Goal: Information Seeking & Learning: Check status

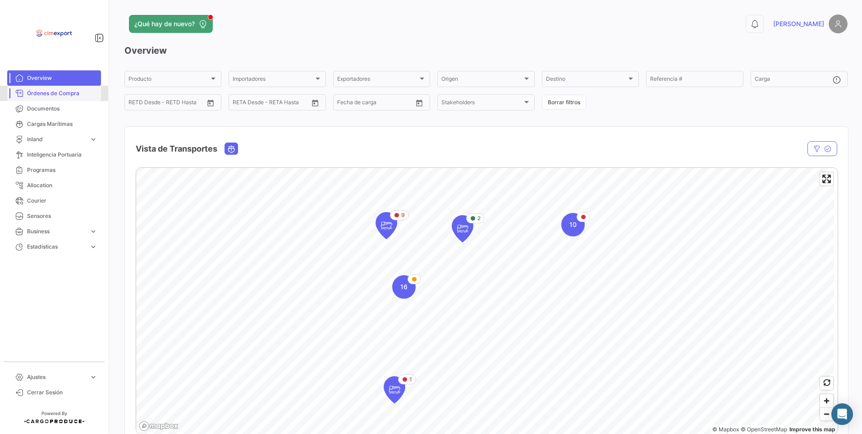
click at [73, 97] on link "Órdenes de Compra" at bounding box center [54, 93] width 94 height 15
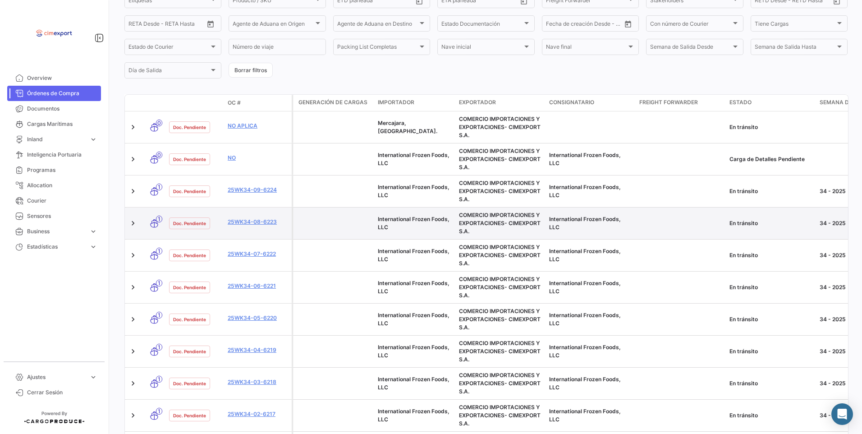
scroll to position [135, 0]
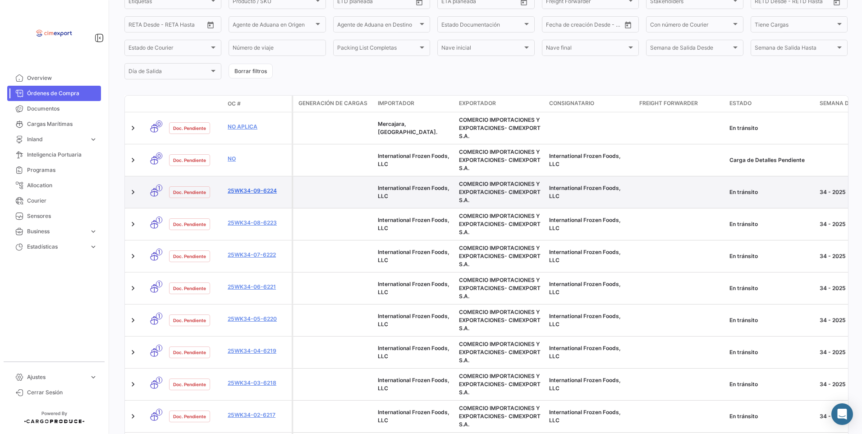
click at [247, 187] on link "25WK34-09-6224" at bounding box center [258, 191] width 60 height 8
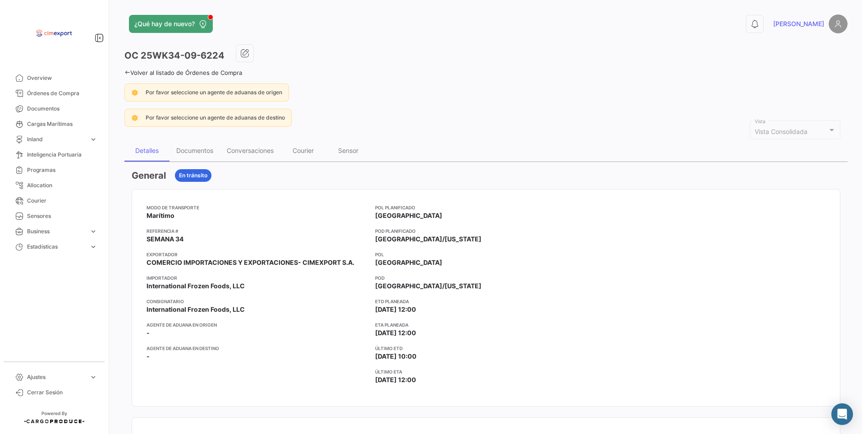
click at [140, 76] on link "Volver al listado de Órdenes de Compra" at bounding box center [183, 72] width 118 height 7
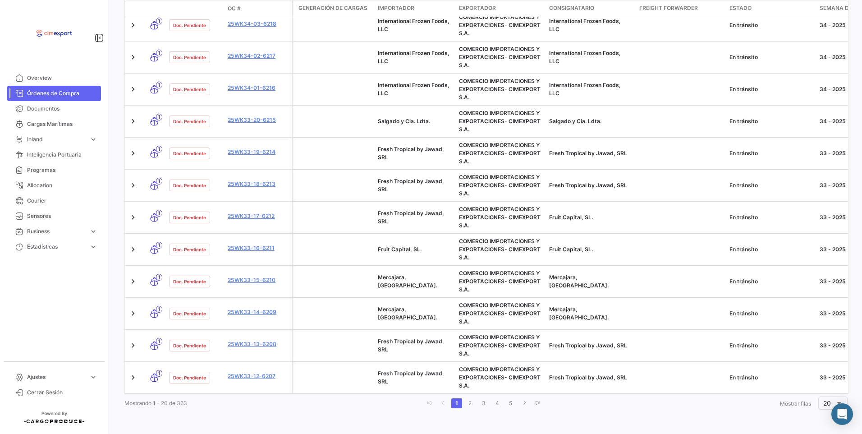
scroll to position [501, 0]
click at [470, 403] on link "2" at bounding box center [470, 403] width 11 height 10
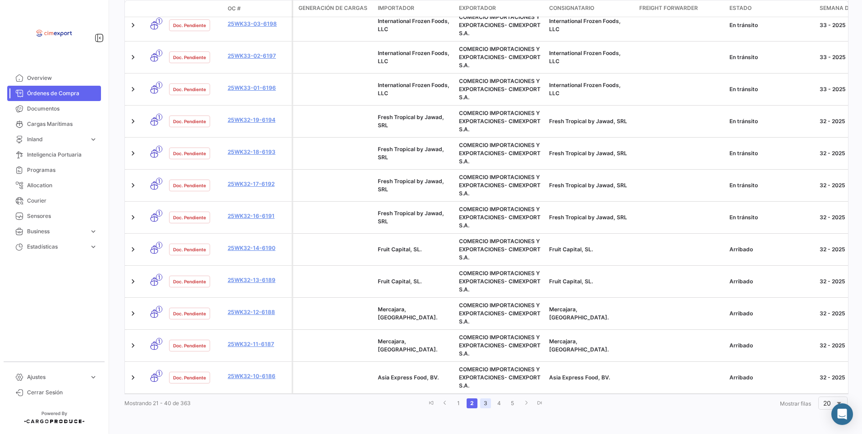
click at [482, 404] on link "3" at bounding box center [485, 403] width 11 height 10
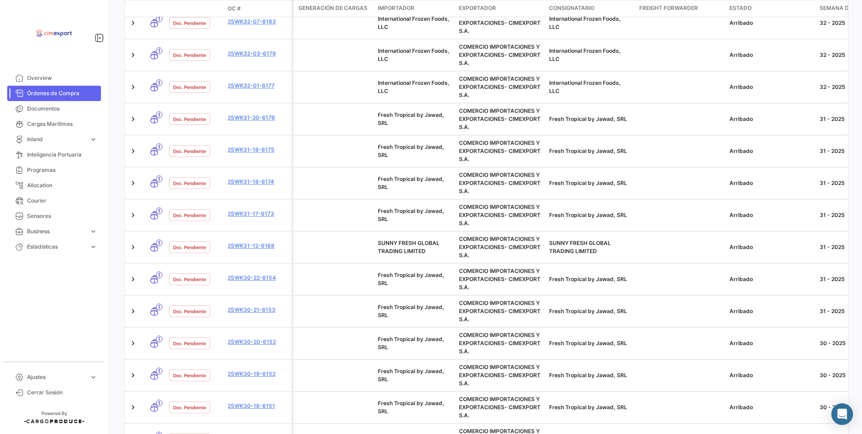
scroll to position [140, 0]
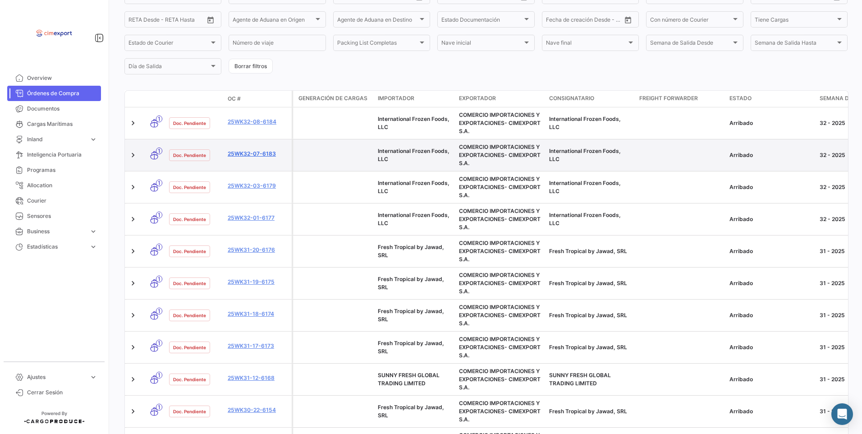
click at [254, 156] on link "25WK32-07-6183" at bounding box center [258, 154] width 60 height 8
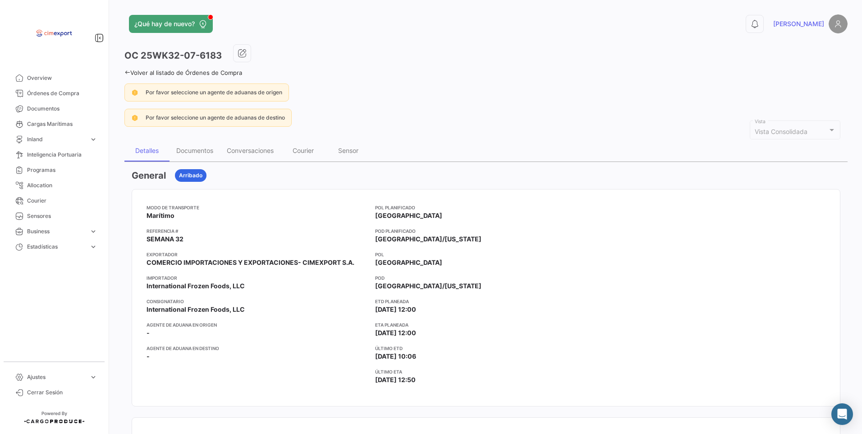
click at [133, 69] on link "Volver al listado de Órdenes de Compra" at bounding box center [183, 72] width 118 height 7
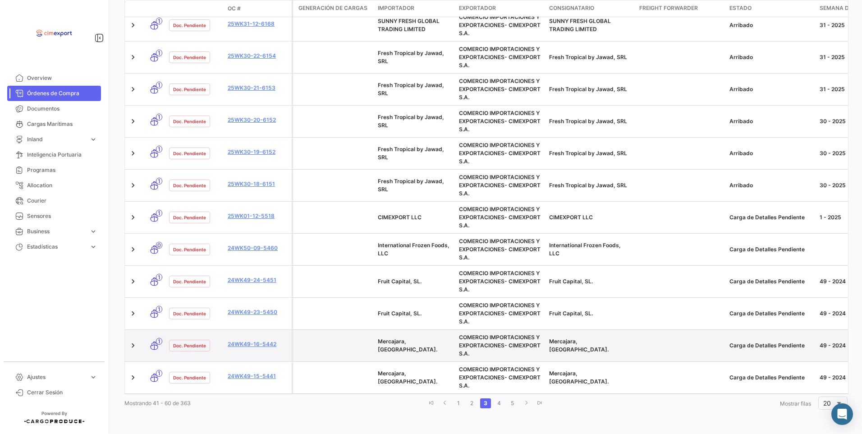
scroll to position [501, 0]
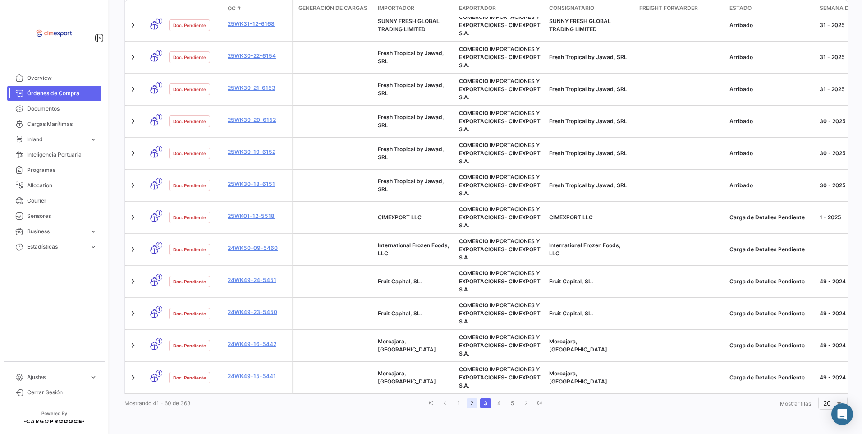
click at [467, 405] on link "2" at bounding box center [472, 403] width 11 height 10
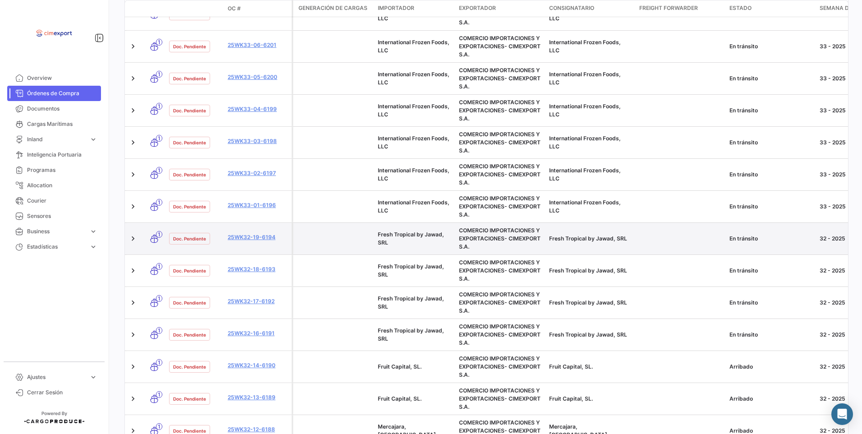
scroll to position [366, 0]
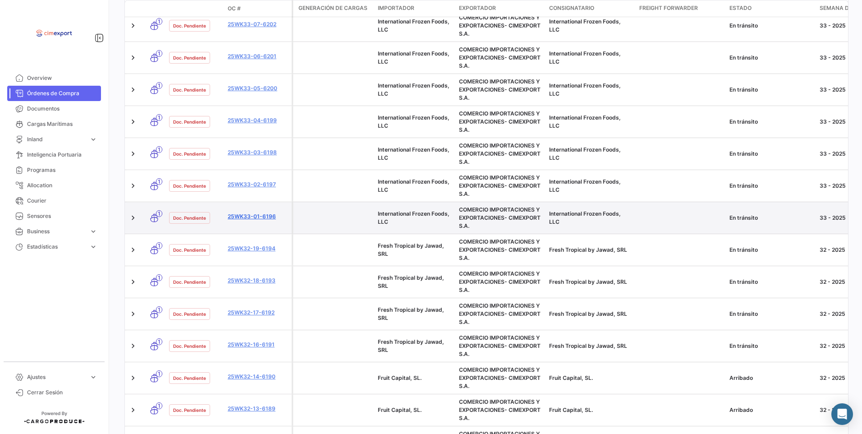
click at [256, 214] on link "25WK33-01-6196" at bounding box center [258, 216] width 60 height 8
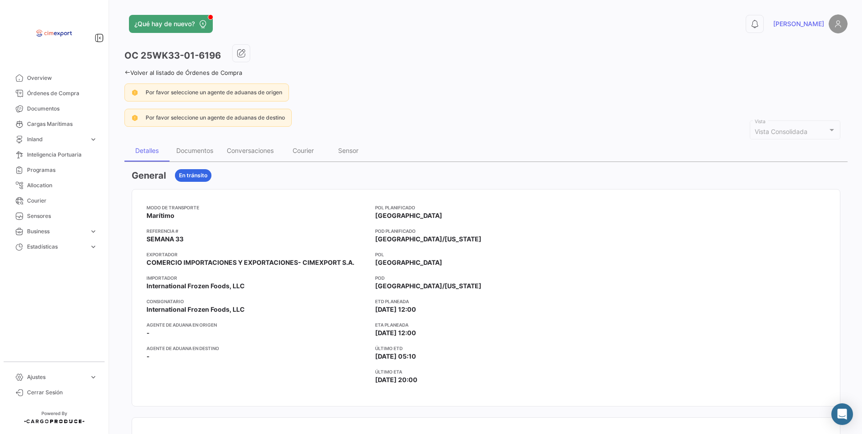
click at [129, 70] on icon at bounding box center [127, 72] width 6 height 6
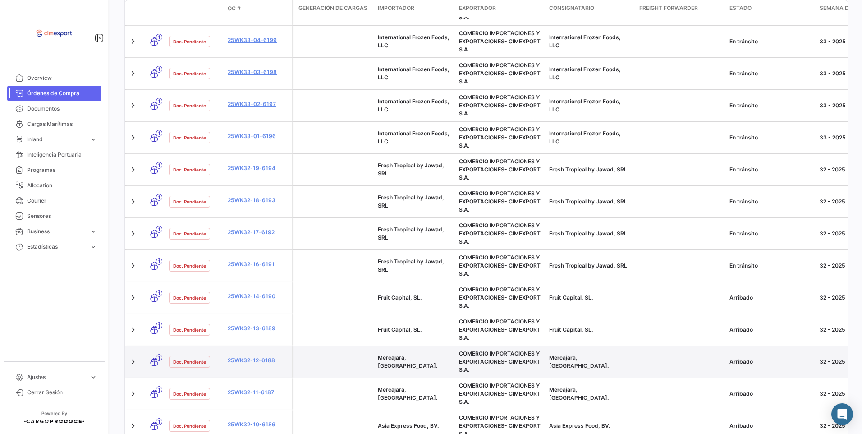
scroll to position [501, 0]
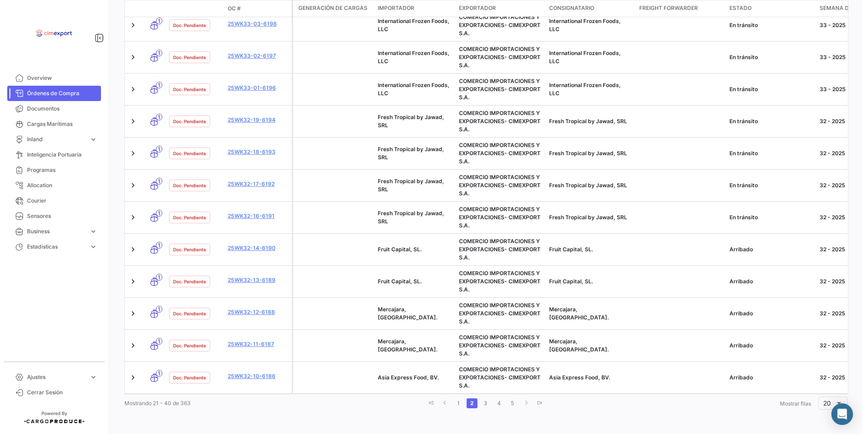
click at [452, 395] on li "1" at bounding box center [459, 402] width 14 height 15
click at [454, 399] on link "1" at bounding box center [458, 403] width 11 height 10
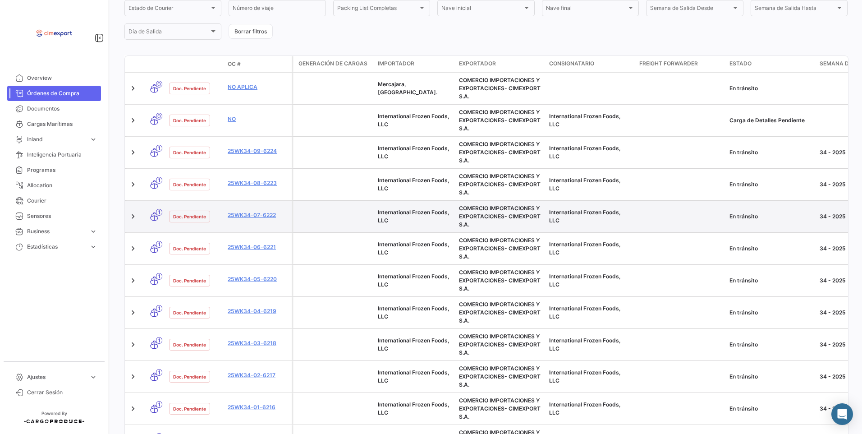
scroll to position [185, 0]
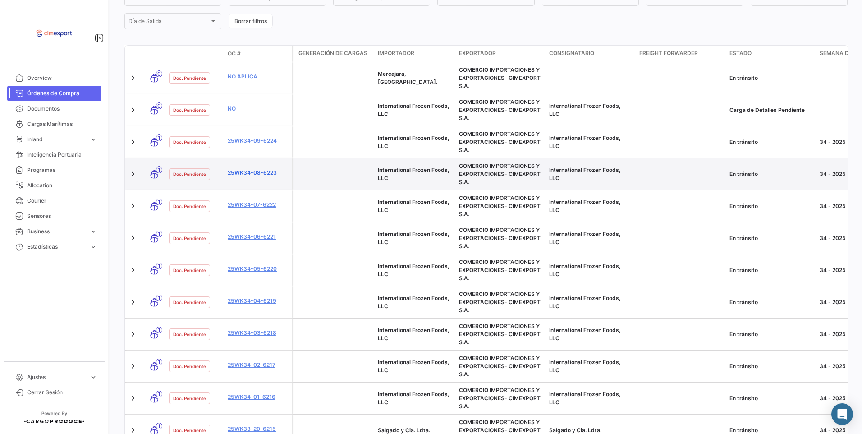
click at [249, 176] on link "25WK34-08-6223" at bounding box center [258, 173] width 60 height 8
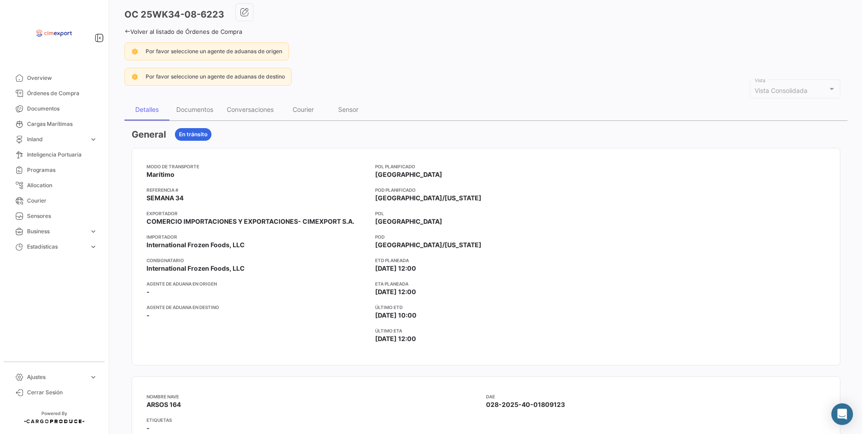
scroll to position [135, 0]
